Goal: Task Accomplishment & Management: Complete application form

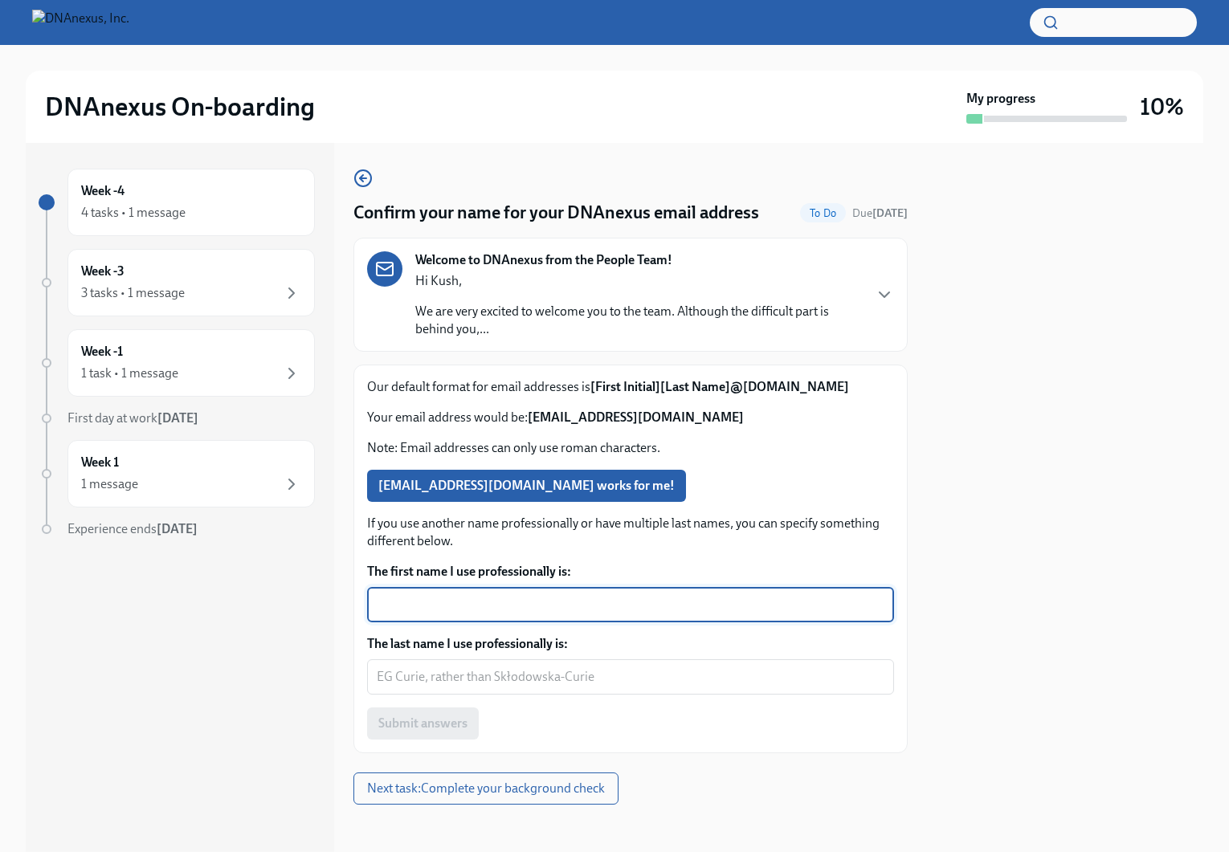
click at [442, 602] on textarea "The first name I use professionally is:" at bounding box center [631, 604] width 508 height 19
click at [530, 490] on span "[EMAIL_ADDRESS][DOMAIN_NAME] works for me!" at bounding box center [526, 486] width 296 height 16
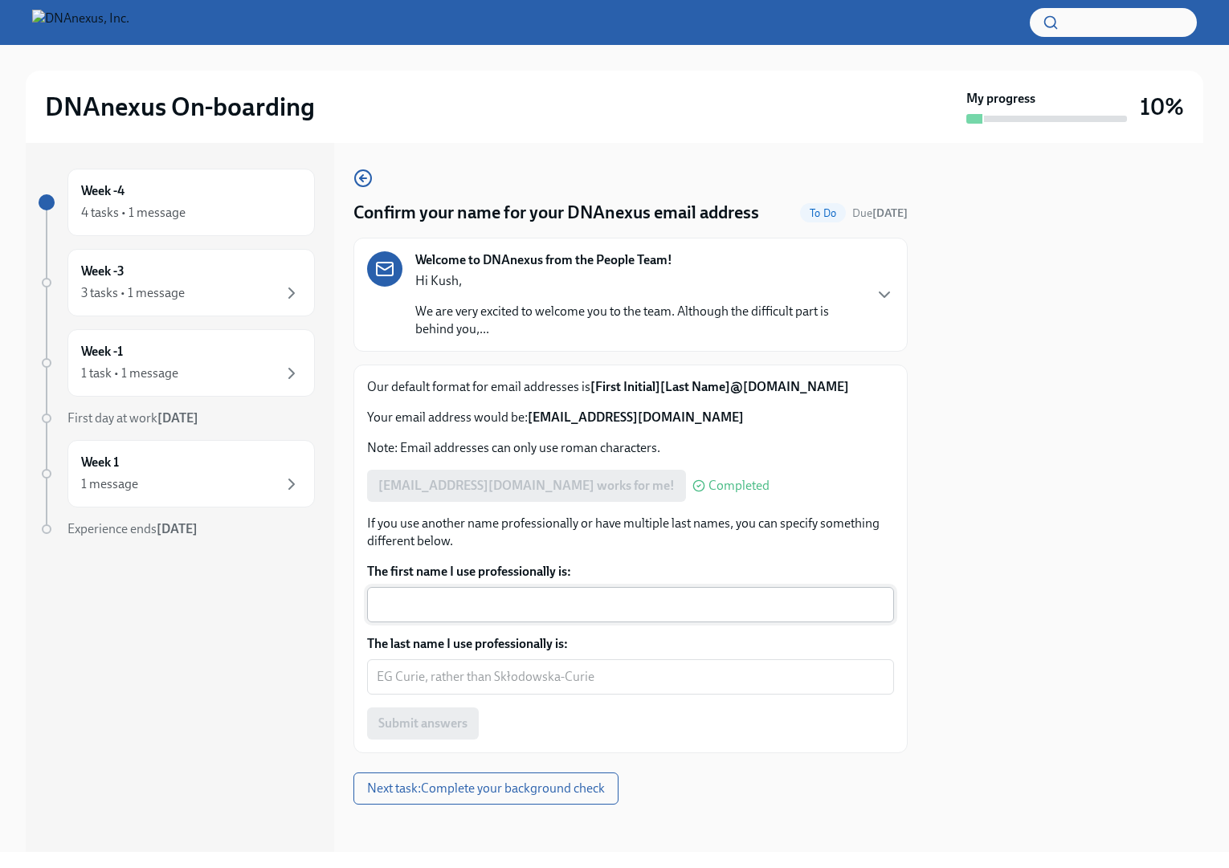
click at [424, 610] on textarea "The first name I use professionally is:" at bounding box center [631, 604] width 508 height 19
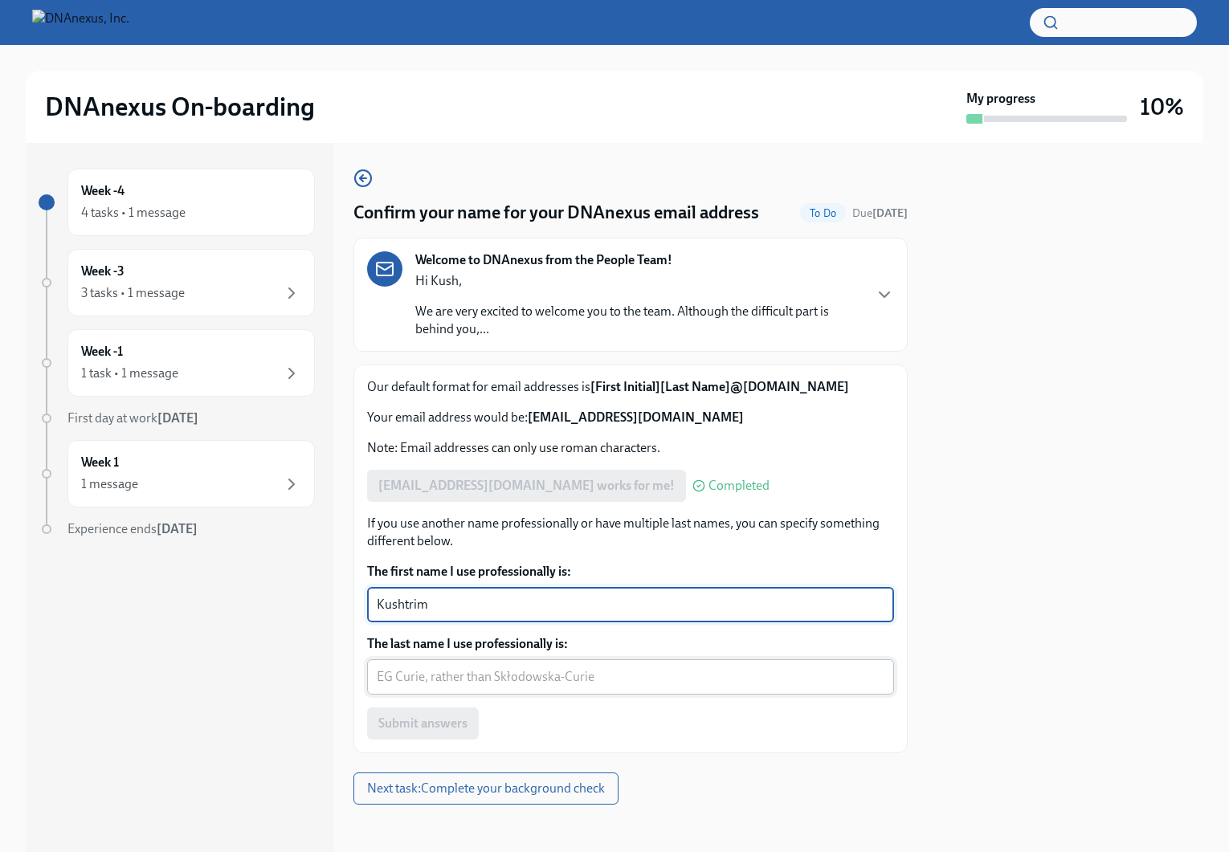
type textarea "Kushtrim"
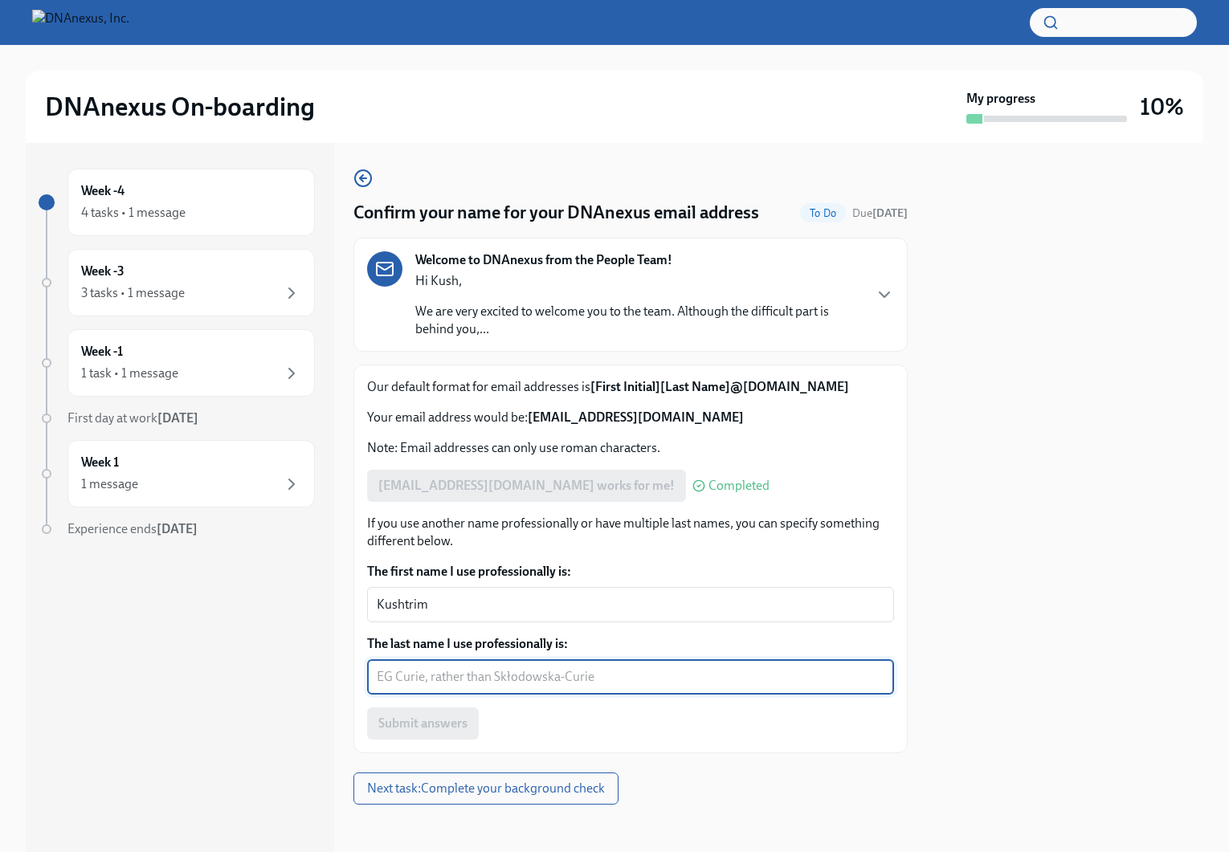
click at [438, 676] on textarea "The last name I use professionally is:" at bounding box center [631, 676] width 508 height 19
type textarea "Kuqi"
click at [438, 728] on span "Submit answers" at bounding box center [422, 723] width 89 height 16
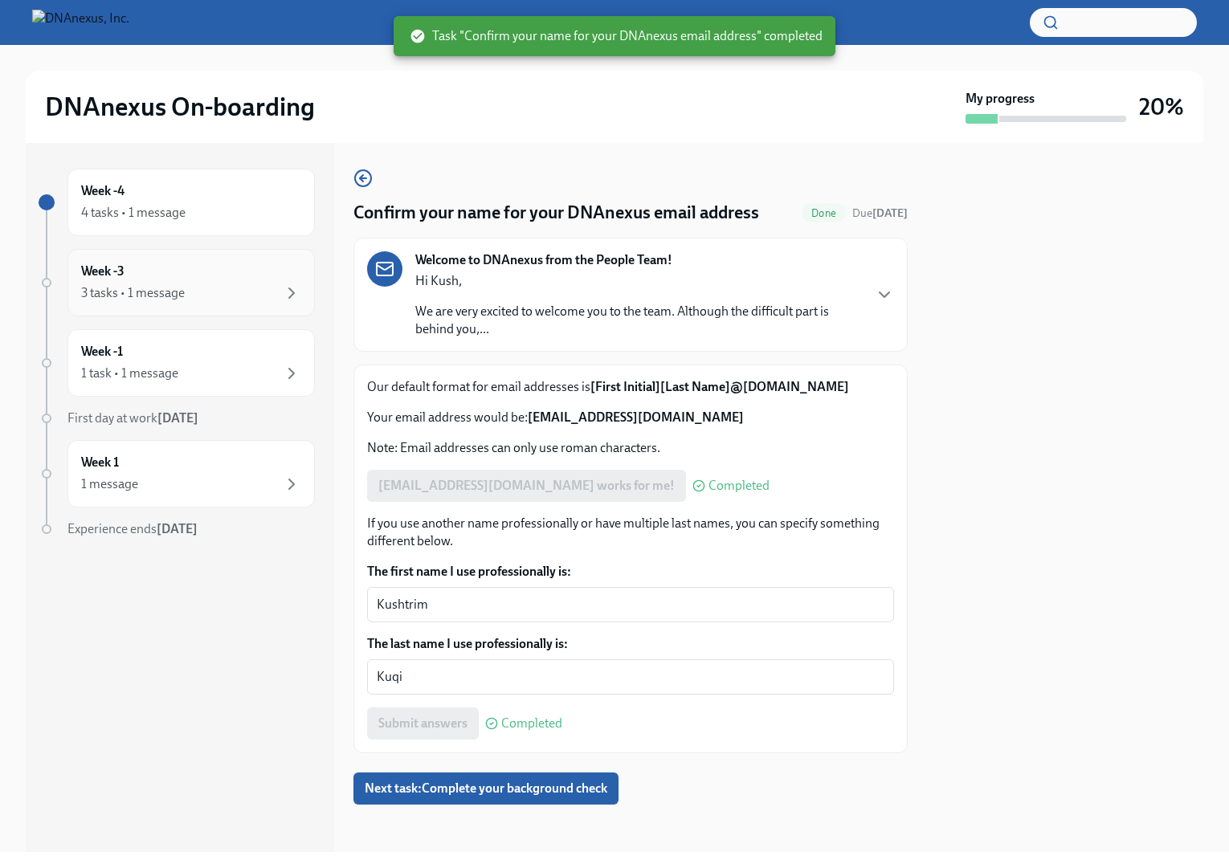
click at [217, 271] on div "Week -3 3 tasks • 1 message" at bounding box center [191, 283] width 220 height 40
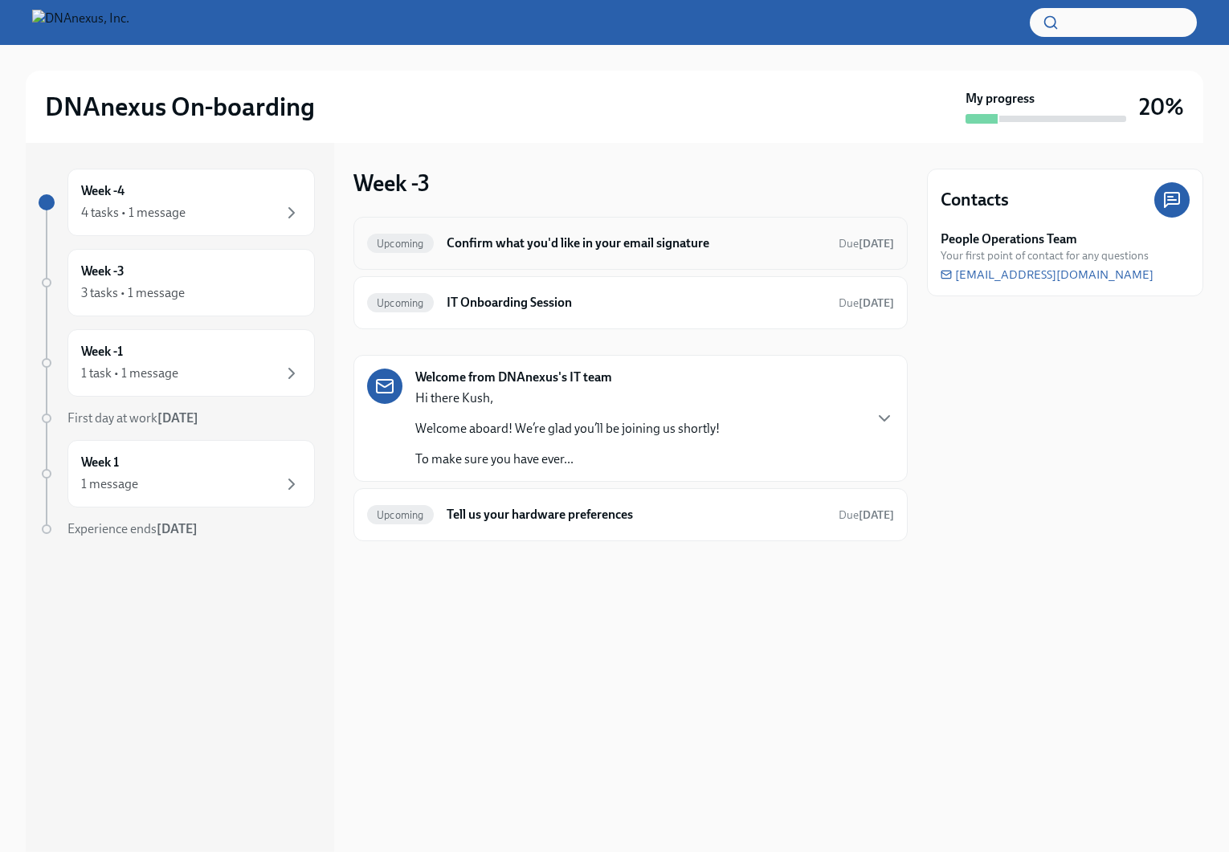
click at [547, 245] on h6 "Confirm what you'd like in your email signature" at bounding box center [635, 243] width 379 height 18
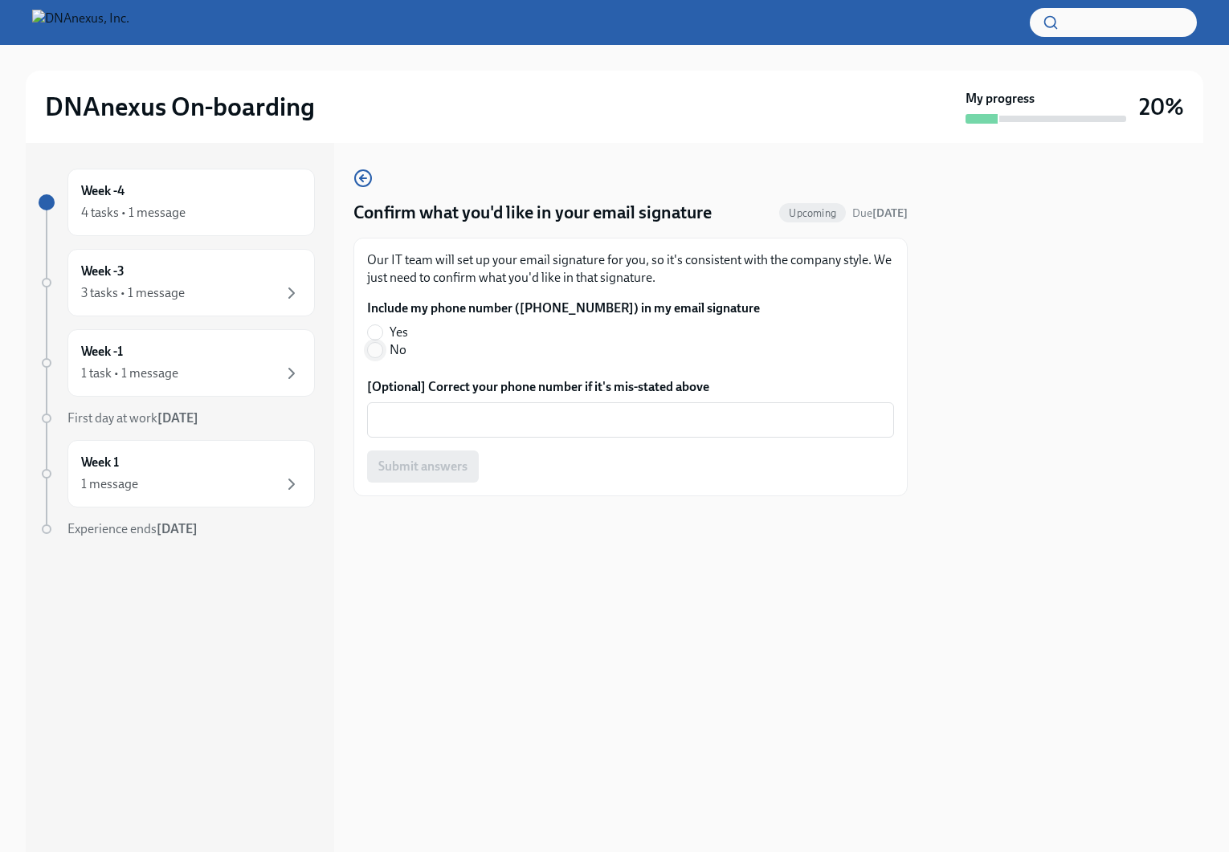
click at [375, 352] on input "No" at bounding box center [375, 350] width 14 height 14
radio input "true"
click at [401, 467] on span "Submit answers" at bounding box center [422, 467] width 89 height 16
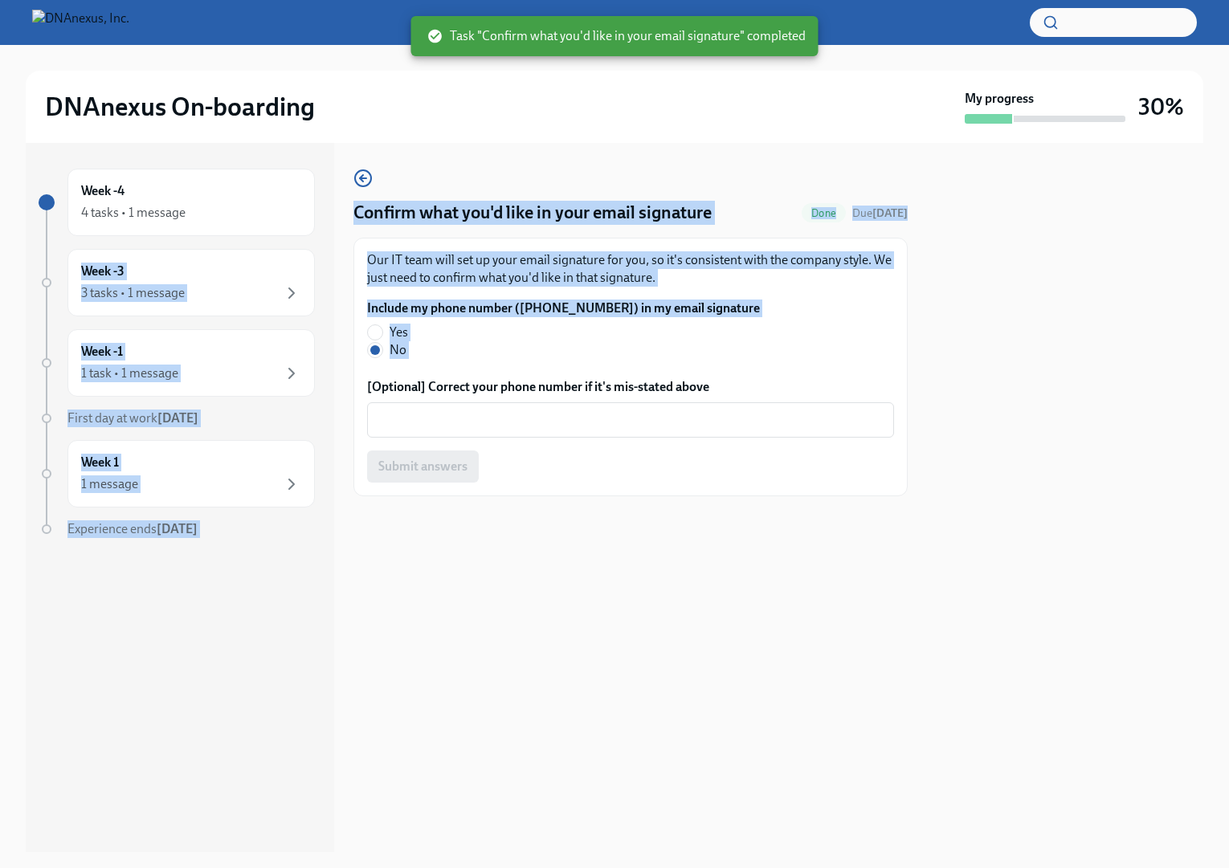
click at [332, 197] on div "Week -4 4 tasks • 1 message Week -3 3 tasks • 1 message Week -1 1 task • 1 mess…" at bounding box center [614, 497] width 1177 height 709
click at [361, 176] on icon "button" at bounding box center [361, 178] width 3 height 6
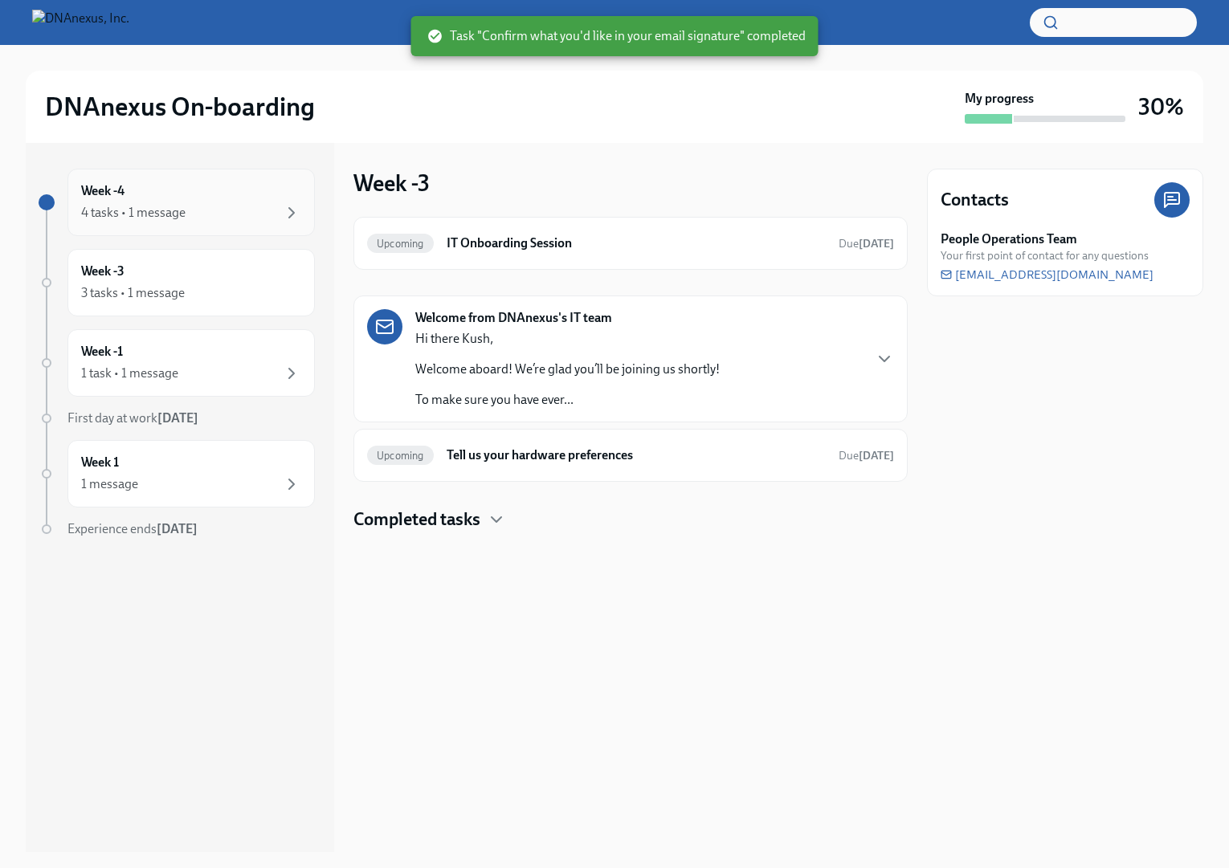
click at [143, 201] on div "Week -4 4 tasks • 1 message" at bounding box center [191, 202] width 220 height 40
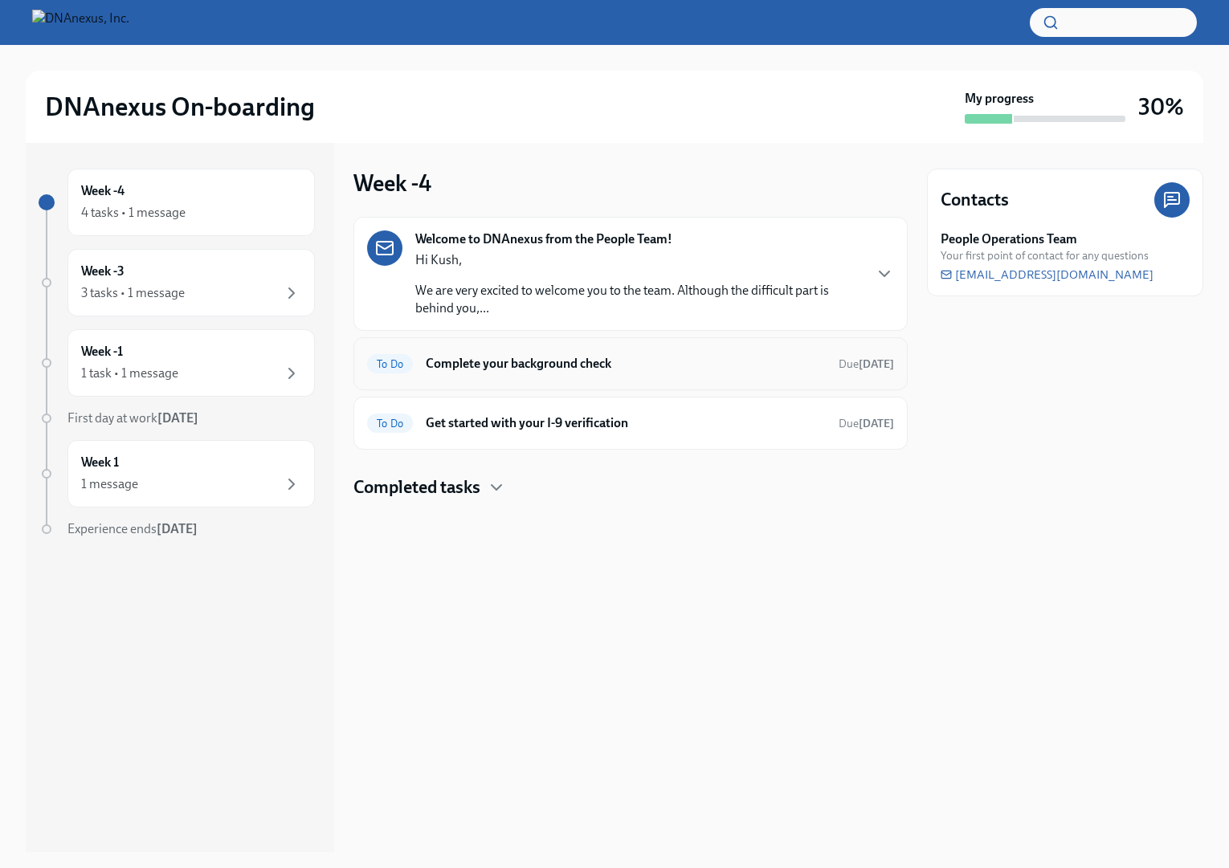
click at [511, 369] on h6 "Complete your background check" at bounding box center [626, 364] width 400 height 18
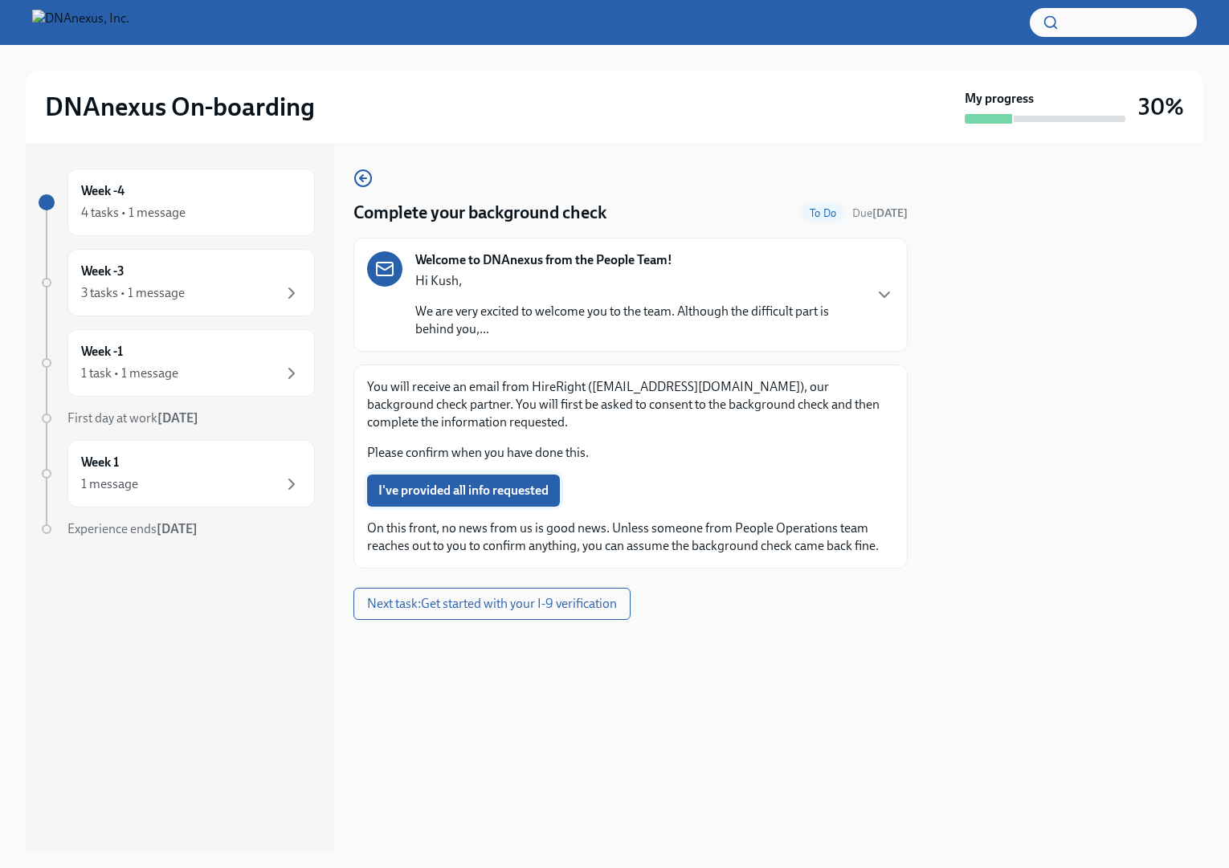
click at [459, 491] on span "I've provided all info requested" at bounding box center [463, 491] width 170 height 16
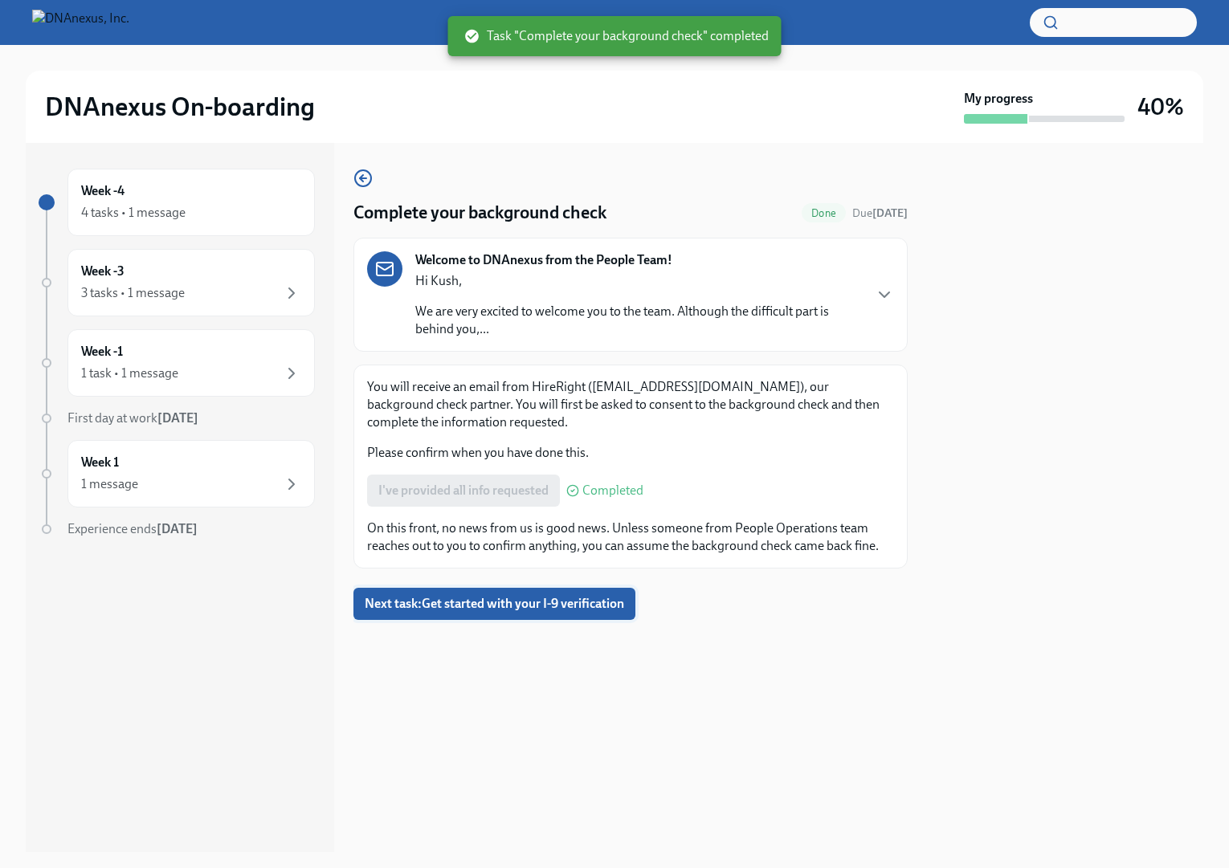
click at [536, 608] on span "Next task : Get started with your I-9 verification" at bounding box center [494, 604] width 259 height 16
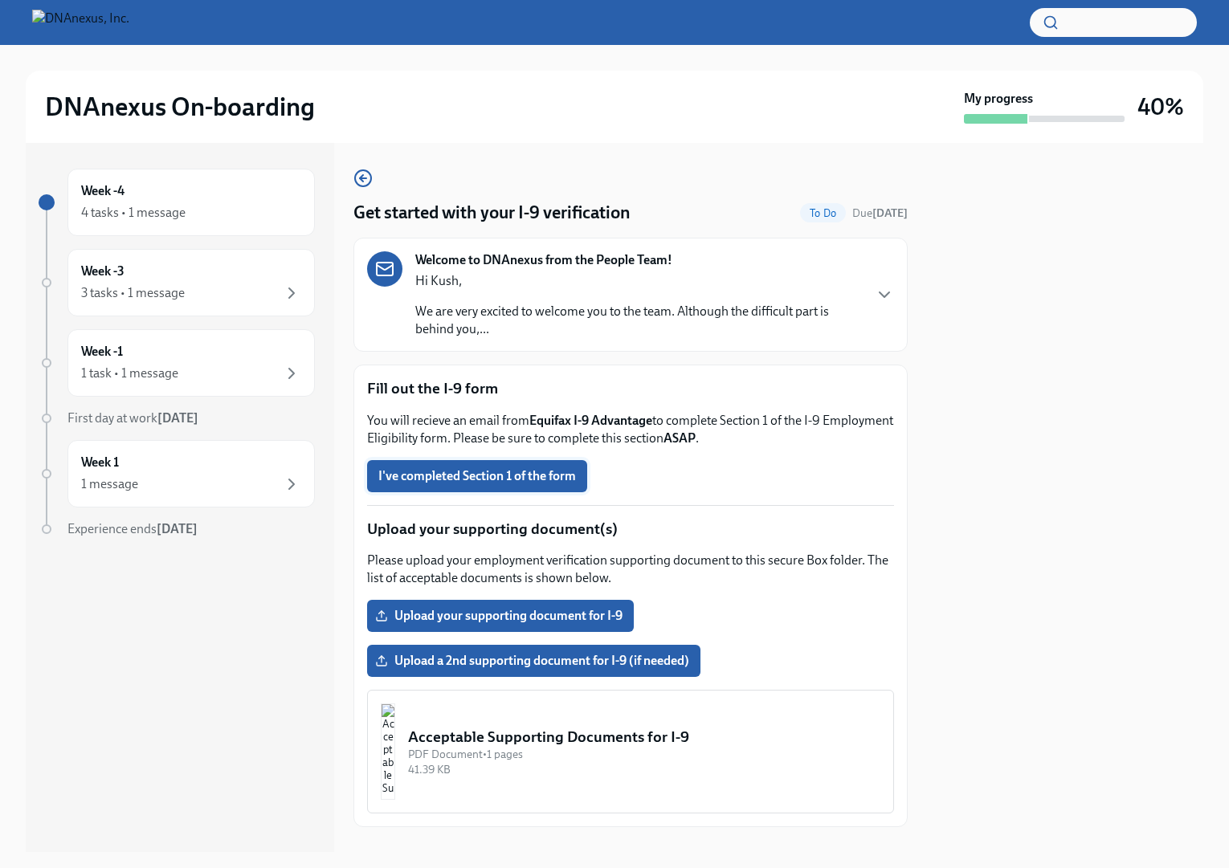
click at [446, 477] on span "I've completed Section 1 of the form" at bounding box center [477, 476] width 198 height 16
click at [395, 766] on img "button" at bounding box center [388, 751] width 14 height 96
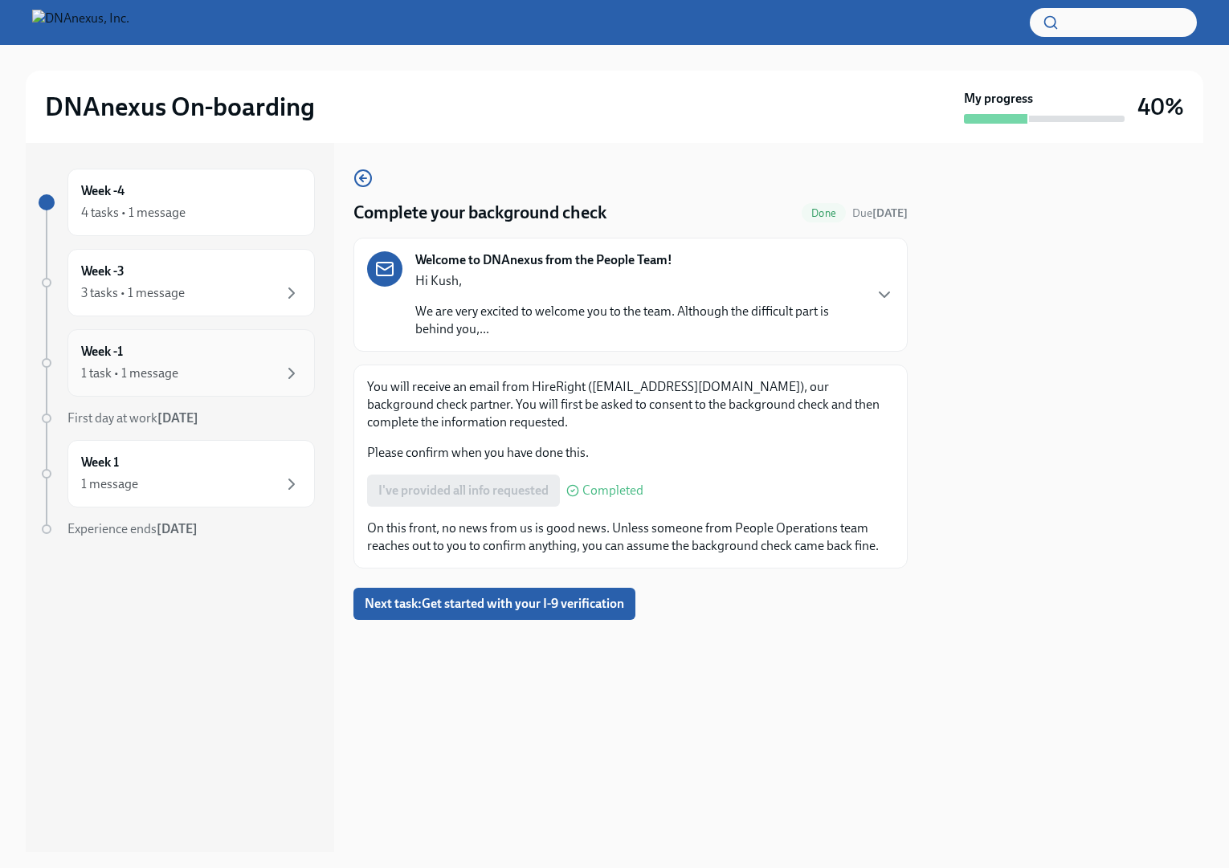
click at [262, 353] on div "Week -1 1 task • 1 message" at bounding box center [191, 363] width 220 height 40
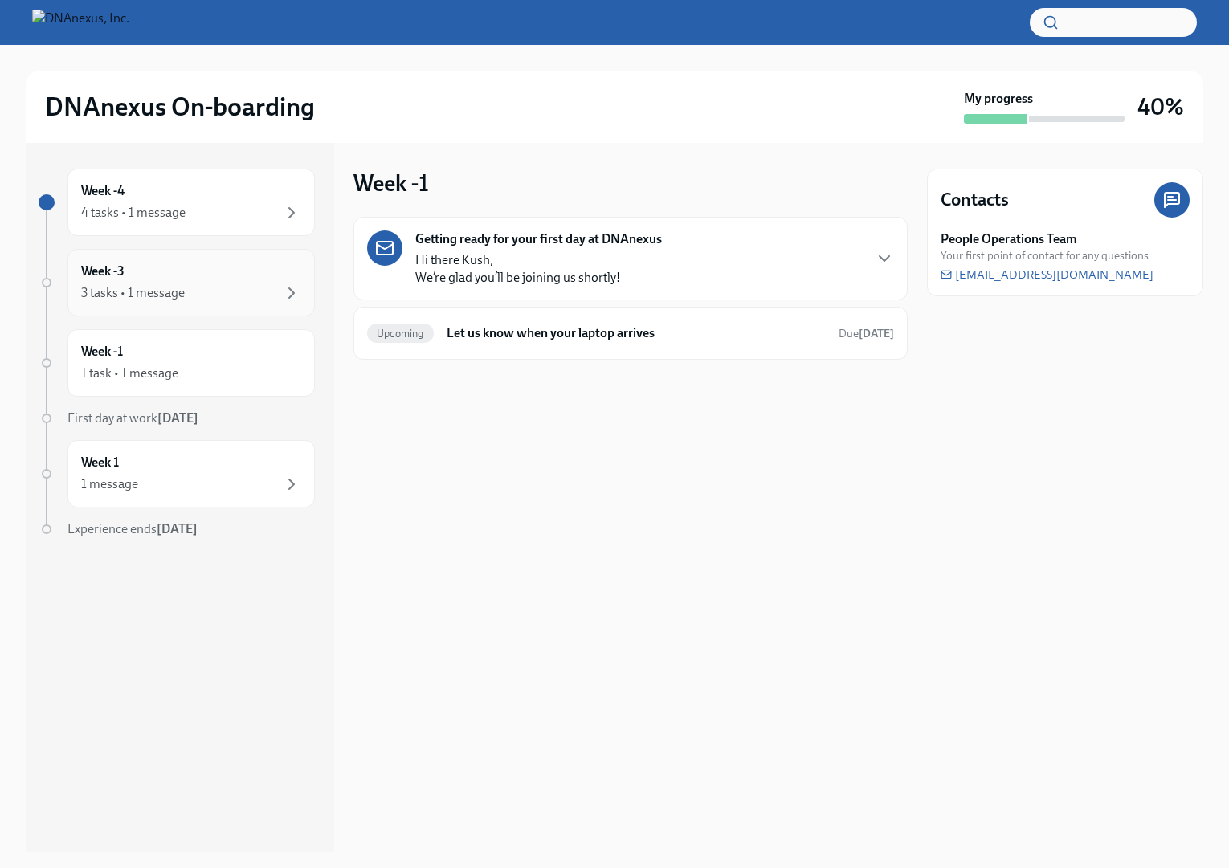
click at [254, 284] on div "3 tasks • 1 message" at bounding box center [191, 292] width 220 height 19
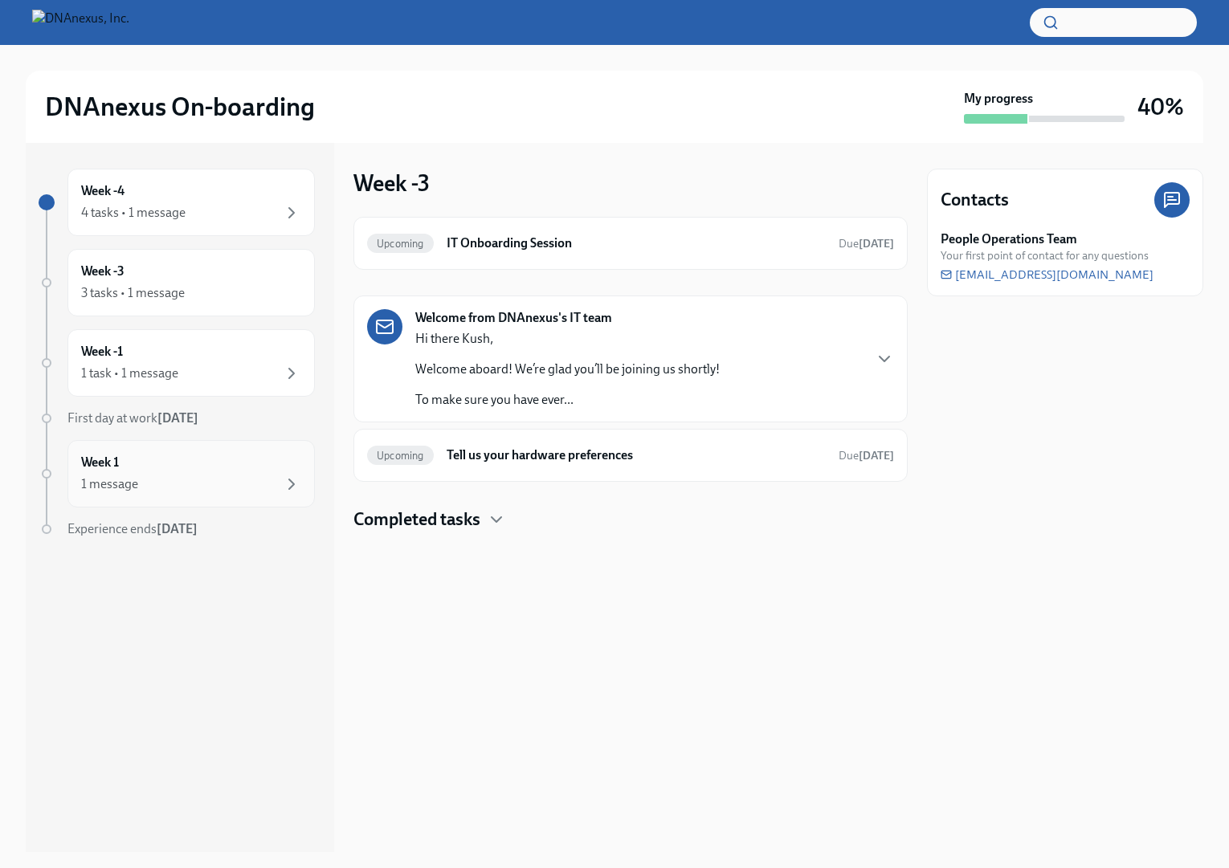
click at [249, 472] on div "Week 1 1 message" at bounding box center [191, 474] width 220 height 40
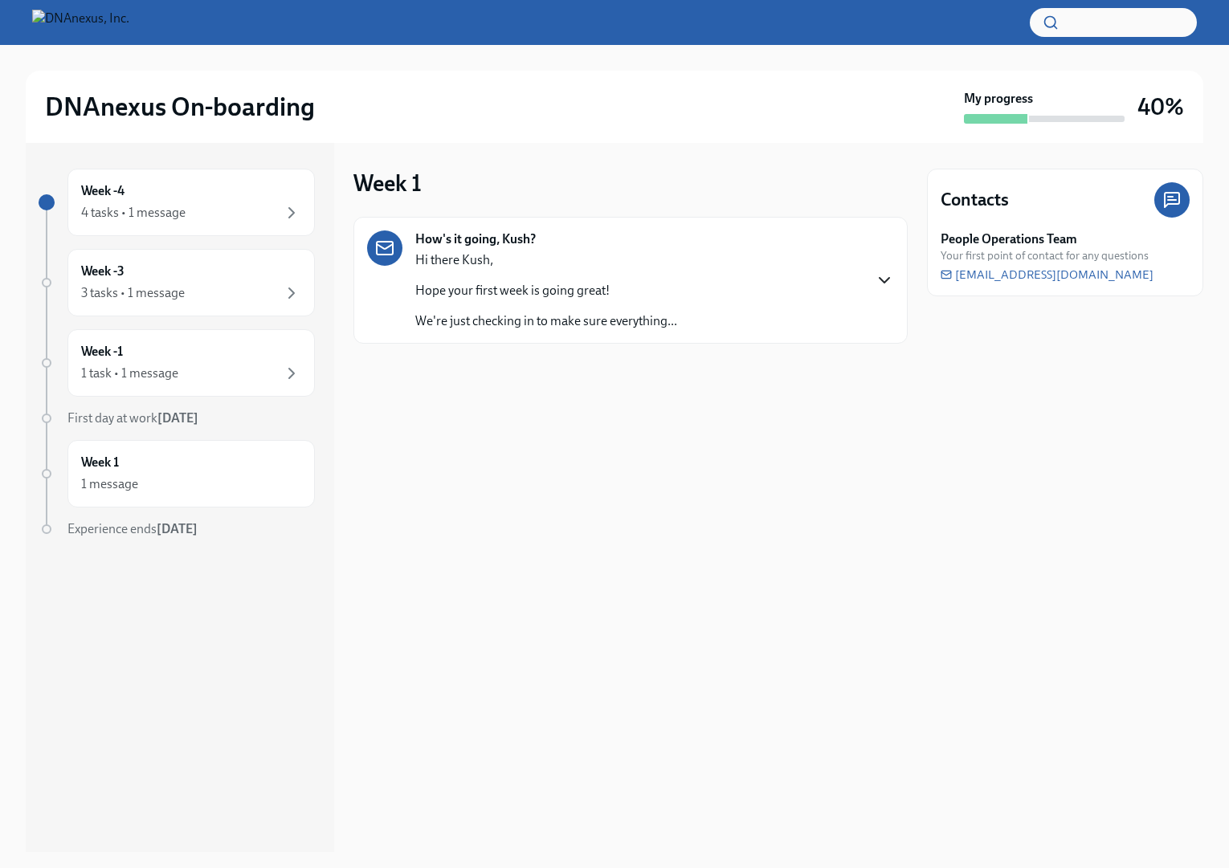
click at [887, 279] on icon "button" at bounding box center [884, 280] width 10 height 5
